Goal: Transaction & Acquisition: Purchase product/service

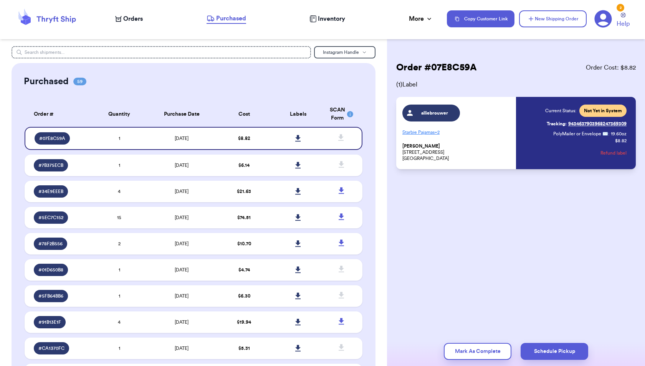
click at [130, 17] on span "Orders" at bounding box center [133, 18] width 20 height 9
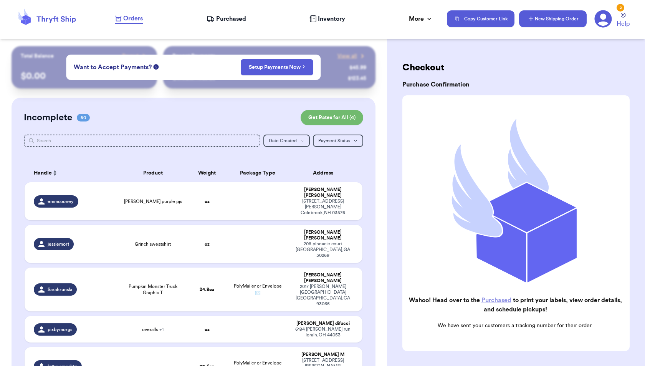
click at [542, 21] on button "New Shipping Order" at bounding box center [553, 18] width 68 height 17
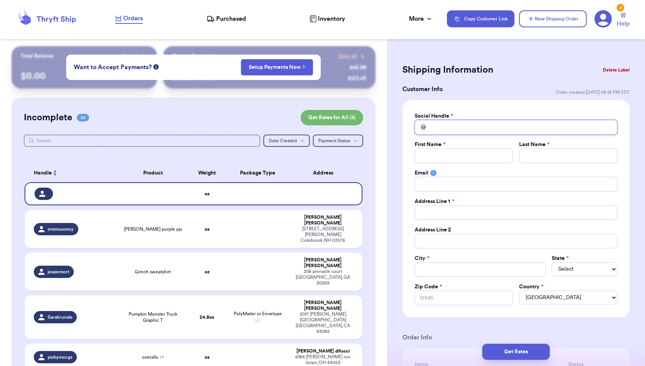
click at [449, 128] on input "Total Amount Paid" at bounding box center [516, 127] width 203 height 15
type input "s"
type input "sa"
type input "sae"
type input "saer"
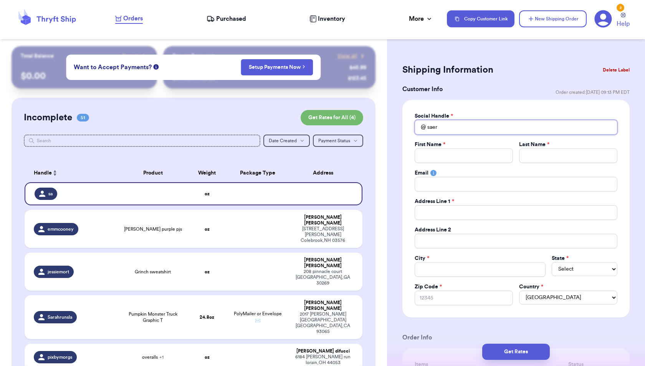
type input "saera"
type input "saer"
type input "sae"
type input "sa"
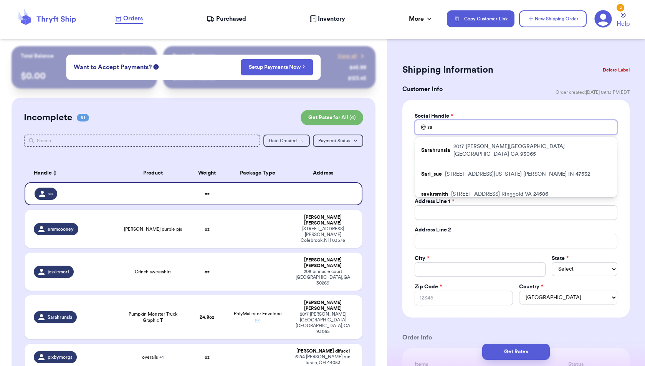
type input "sar"
type input "[PERSON_NAME]"
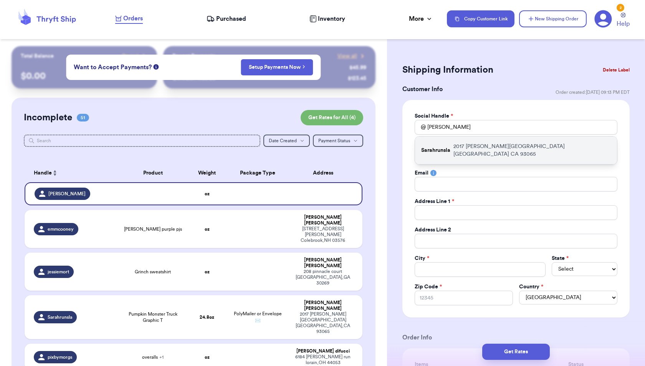
click at [488, 145] on p "[STREET_ADDRESS][PERSON_NAME]" at bounding box center [532, 150] width 157 height 15
type input "Sarahrunsla"
type input "[PERSON_NAME]"
type input "[EMAIL_ADDRESS][DOMAIN_NAME]"
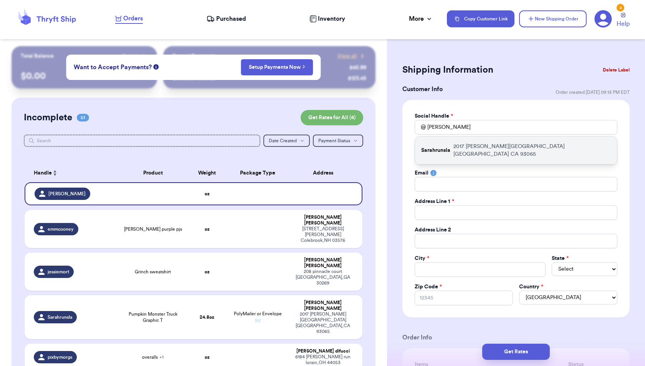
type input "2017 [PERSON_NAME][GEOGRAPHIC_DATA]"
type input "[GEOGRAPHIC_DATA]"
select select "CA"
type input "93065"
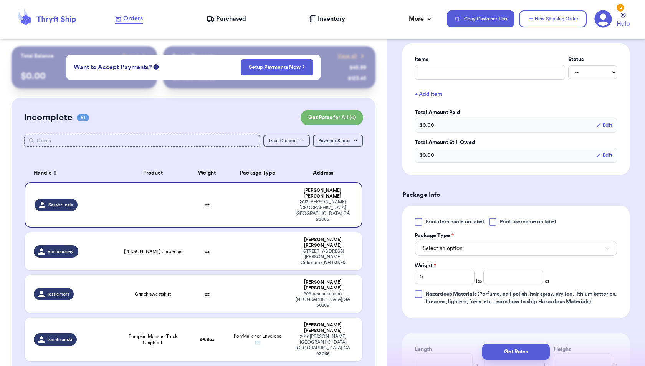
scroll to position [306, 0]
click at [509, 273] on input "number" at bounding box center [514, 275] width 60 height 15
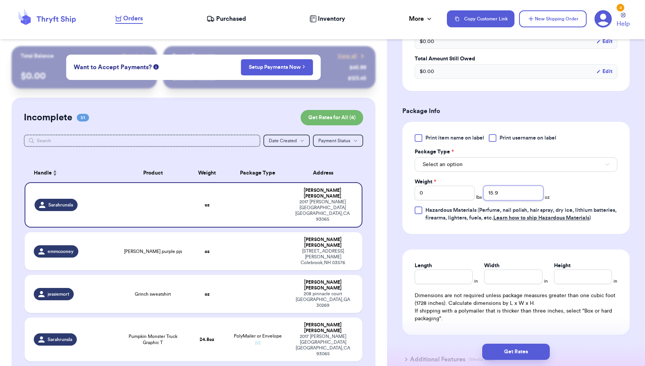
scroll to position [454, 0]
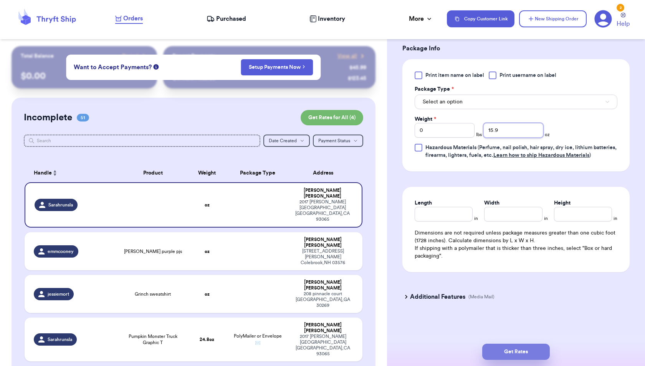
type input "15.9"
click at [524, 353] on button "Get Rates" at bounding box center [516, 351] width 68 height 16
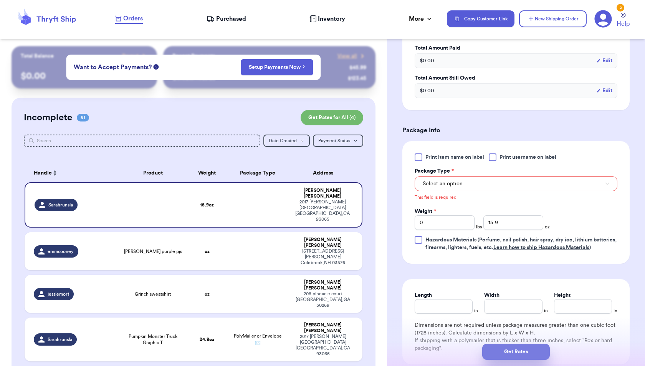
scroll to position [244, 0]
click at [565, 188] on button "Select an option" at bounding box center [516, 183] width 203 height 15
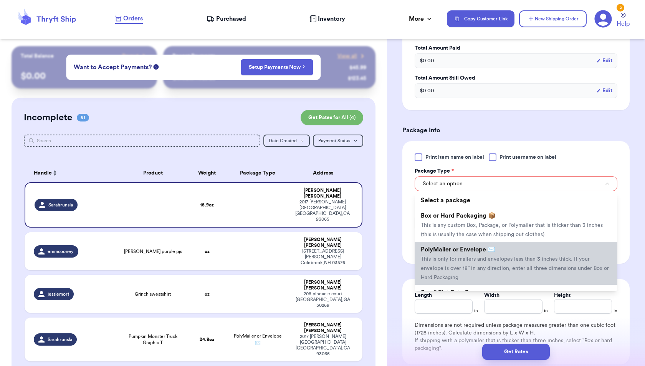
click at [552, 250] on li "PolyMailer or Envelope ✉️ This is only for mailers and envelopes less than 3 in…" at bounding box center [516, 263] width 203 height 43
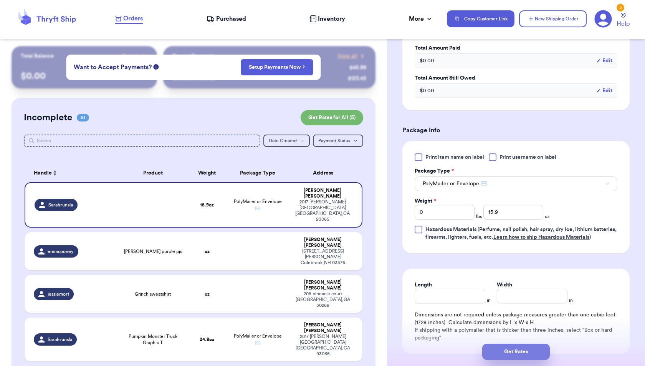
click at [517, 353] on button "Get Rates" at bounding box center [516, 351] width 68 height 16
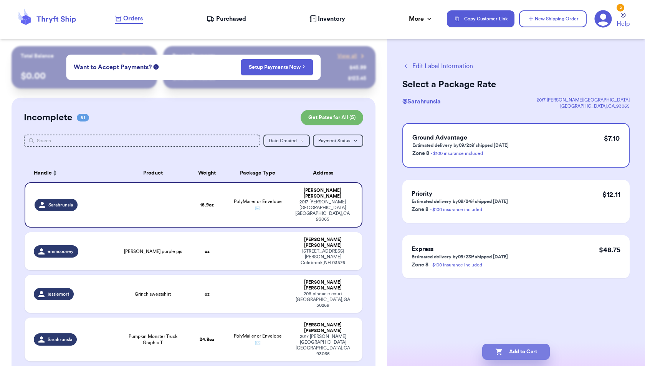
click at [517, 353] on button "Add to Cart" at bounding box center [516, 351] width 68 height 16
checkbox input "true"
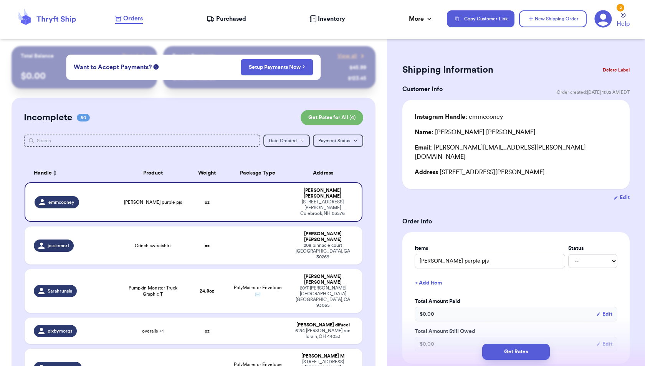
click at [514, 54] on div "Shipping Information Delete Label Customer Info Order created: [DATE] 11:02 AM …" at bounding box center [516, 373] width 258 height 655
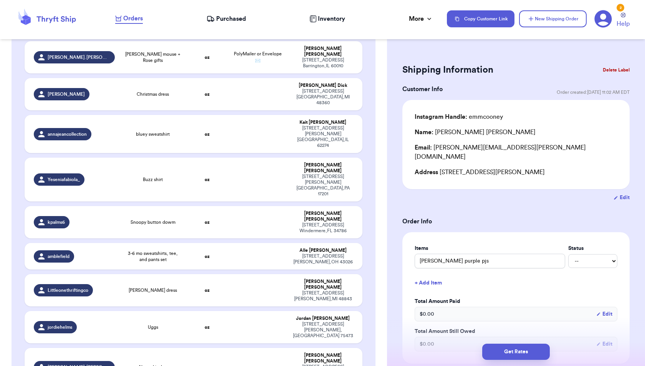
scroll to position [1496, 0]
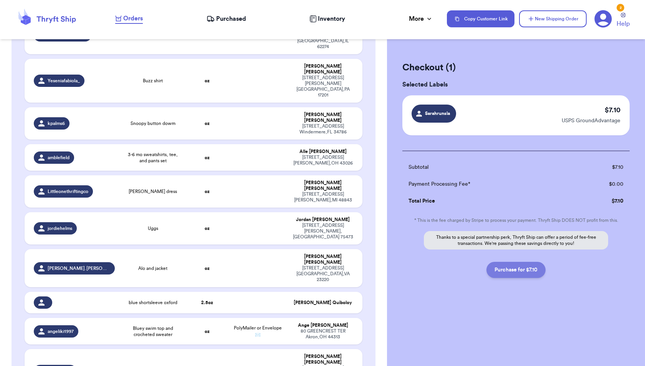
click at [537, 272] on button "Purchase for $7.10" at bounding box center [516, 270] width 59 height 16
checkbox input "false"
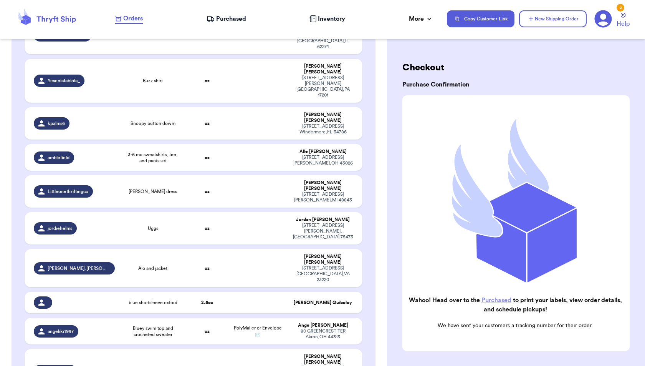
checkbox input "true"
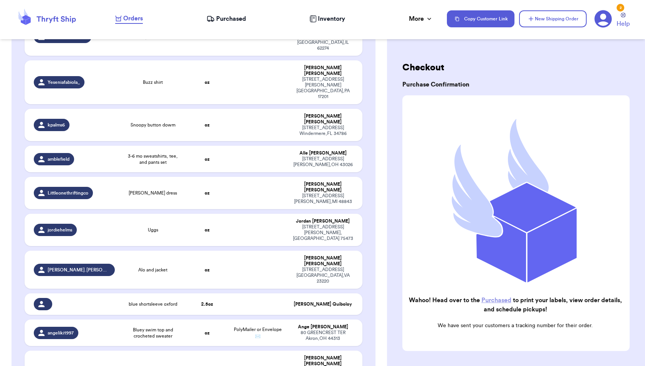
click at [234, 20] on span "Purchased" at bounding box center [231, 18] width 30 height 9
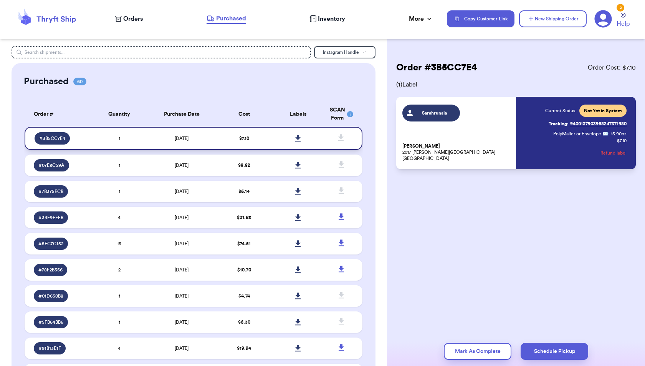
click at [297, 139] on icon at bounding box center [298, 138] width 6 height 7
